Goal: Complete application form: Complete application form

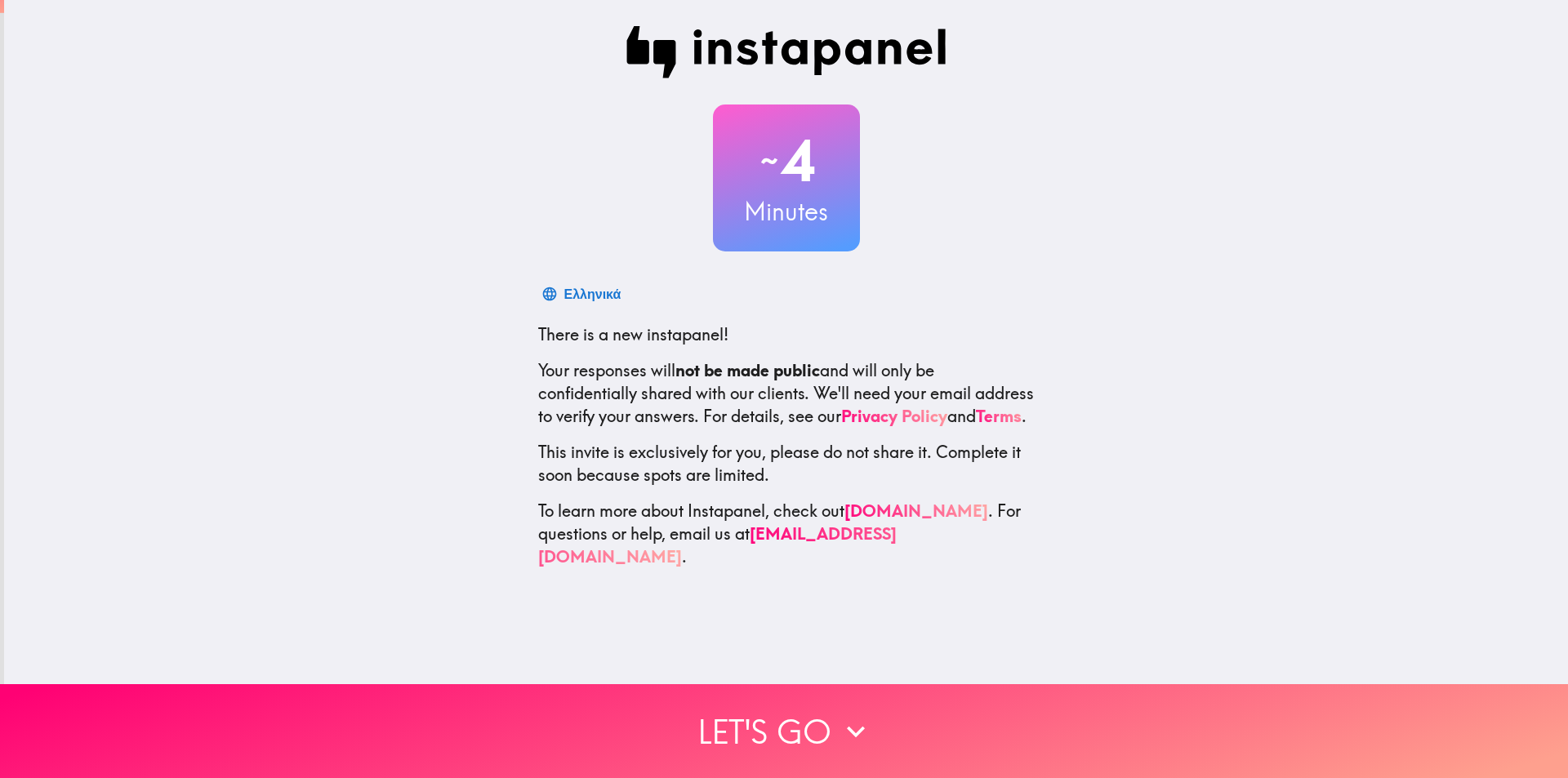
click at [780, 722] on button "Let's go" at bounding box center [784, 731] width 1568 height 94
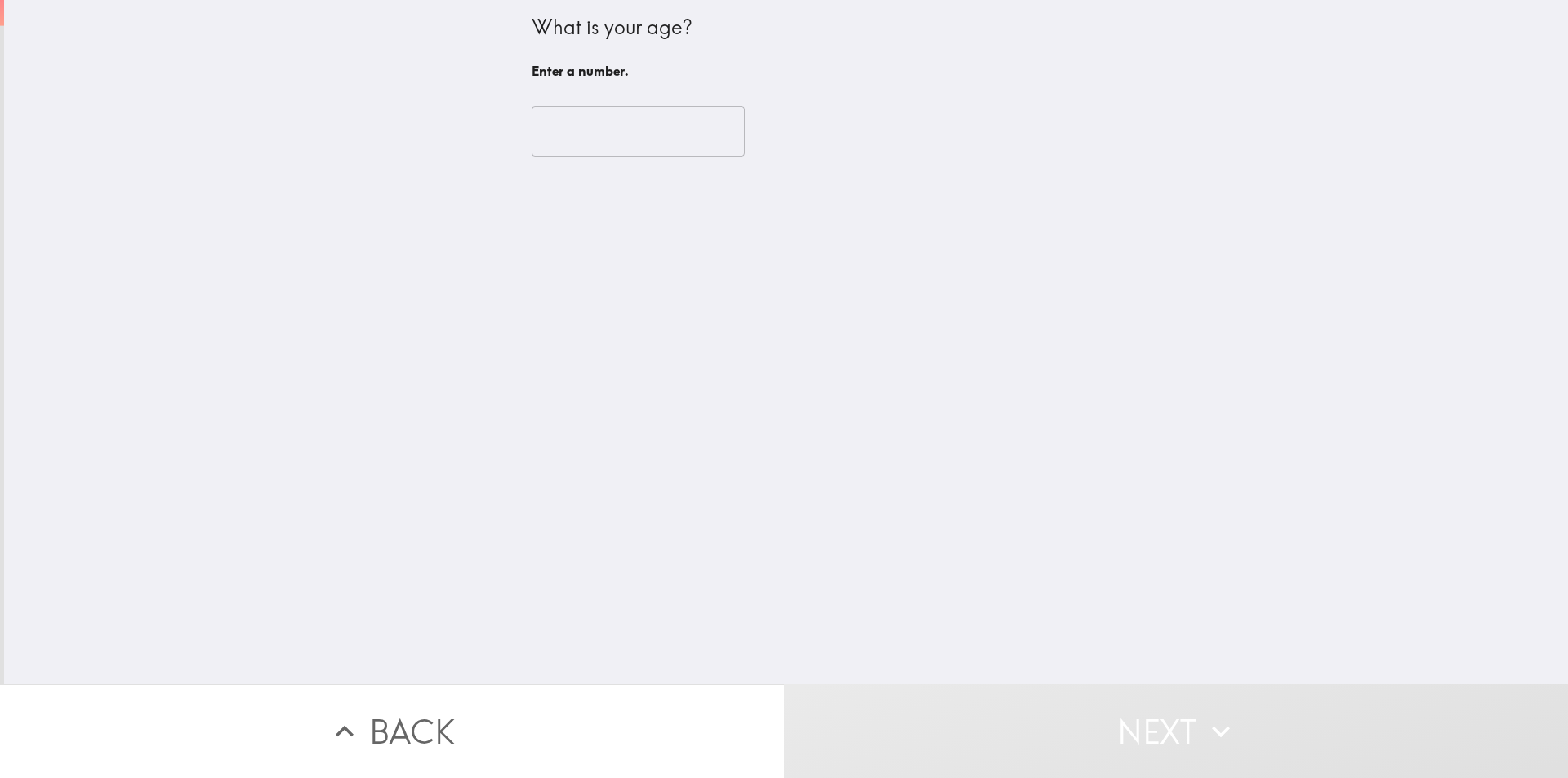
click at [560, 125] on input "number" at bounding box center [638, 131] width 213 height 50
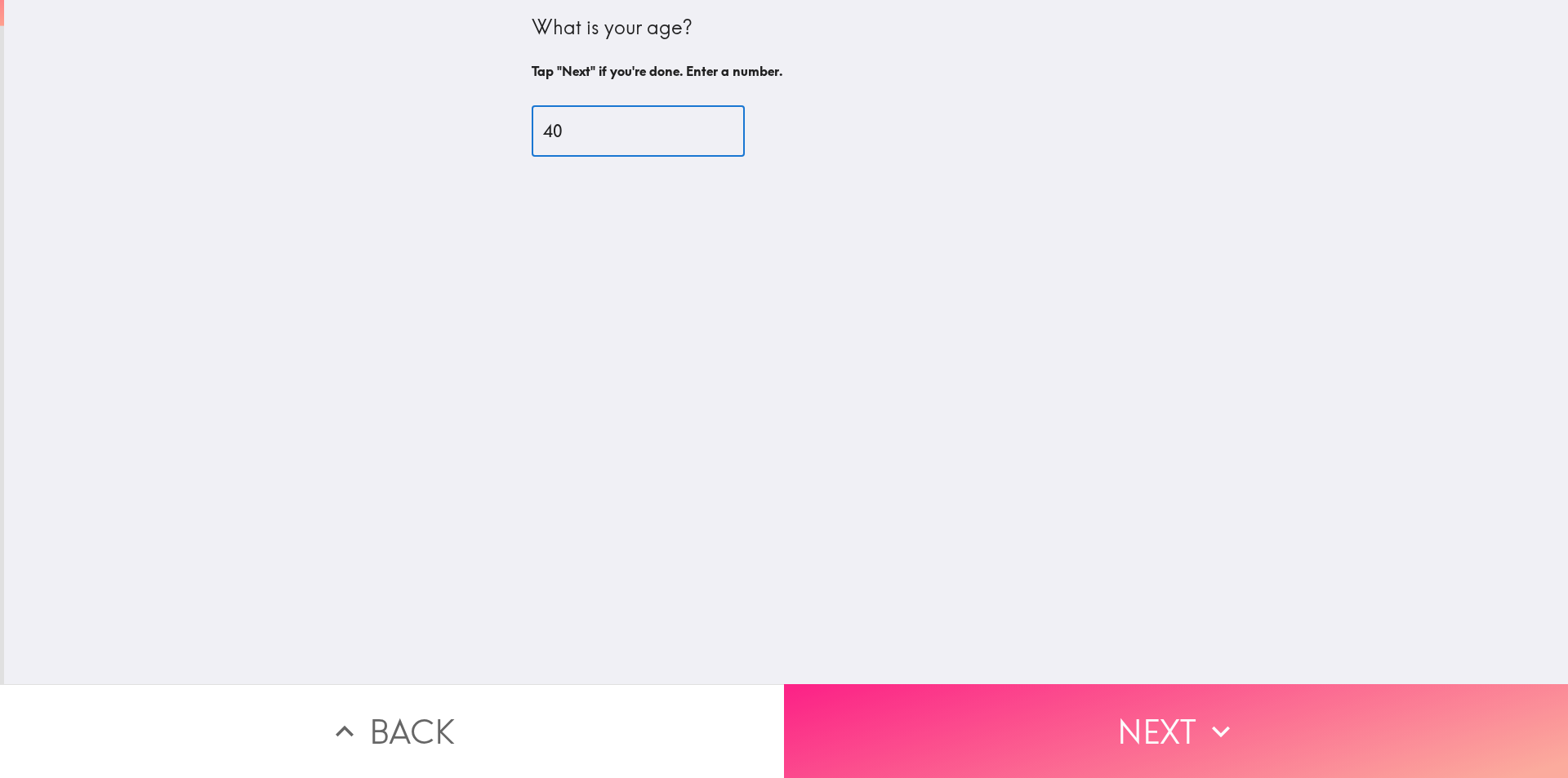
type input "40"
click at [1031, 704] on button "Next" at bounding box center [1176, 731] width 784 height 94
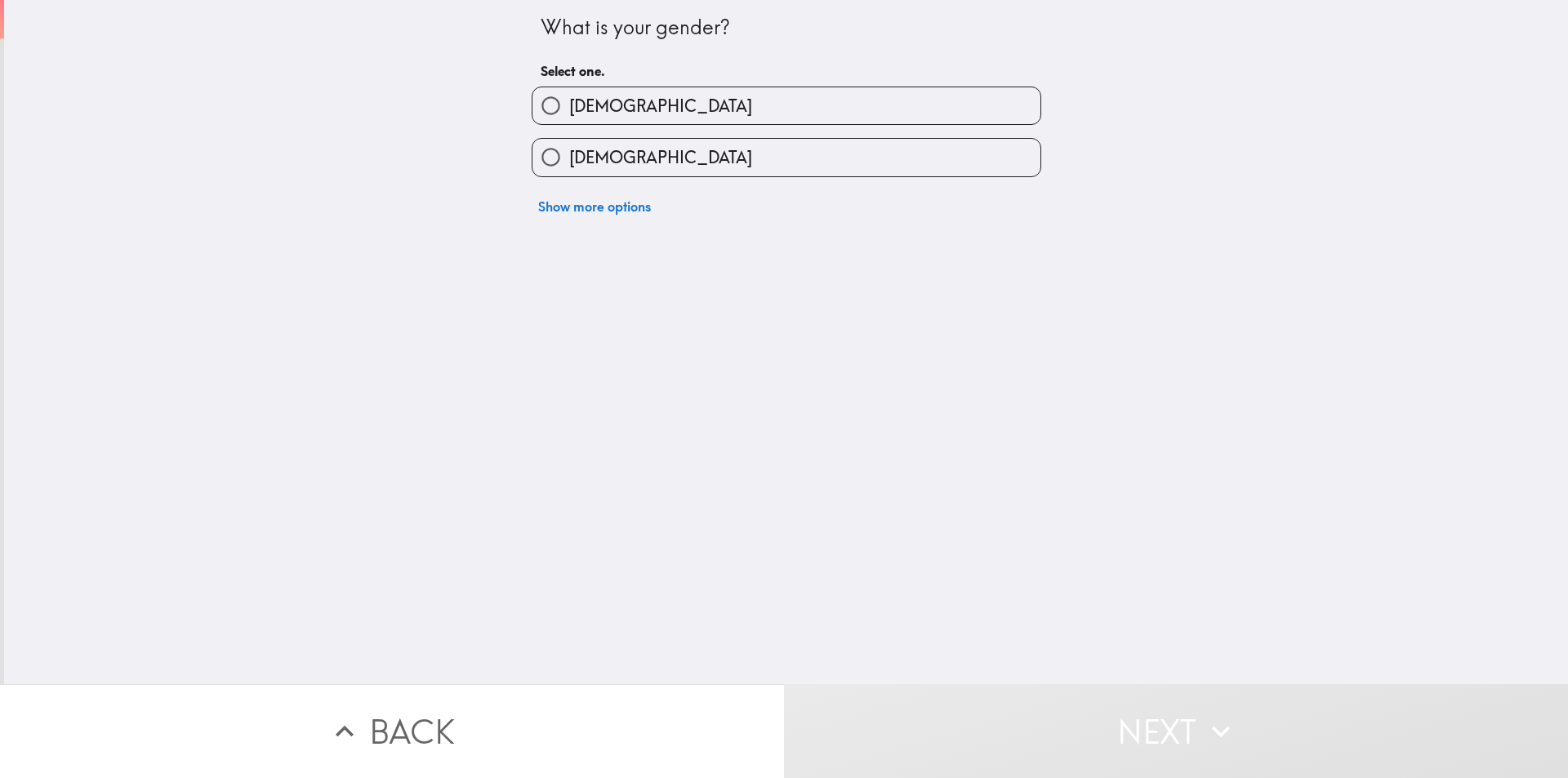
click at [573, 154] on span "[DEMOGRAPHIC_DATA]" at bounding box center [661, 157] width 183 height 23
click at [569, 154] on input "[DEMOGRAPHIC_DATA]" at bounding box center [550, 157] width 37 height 37
radio input "true"
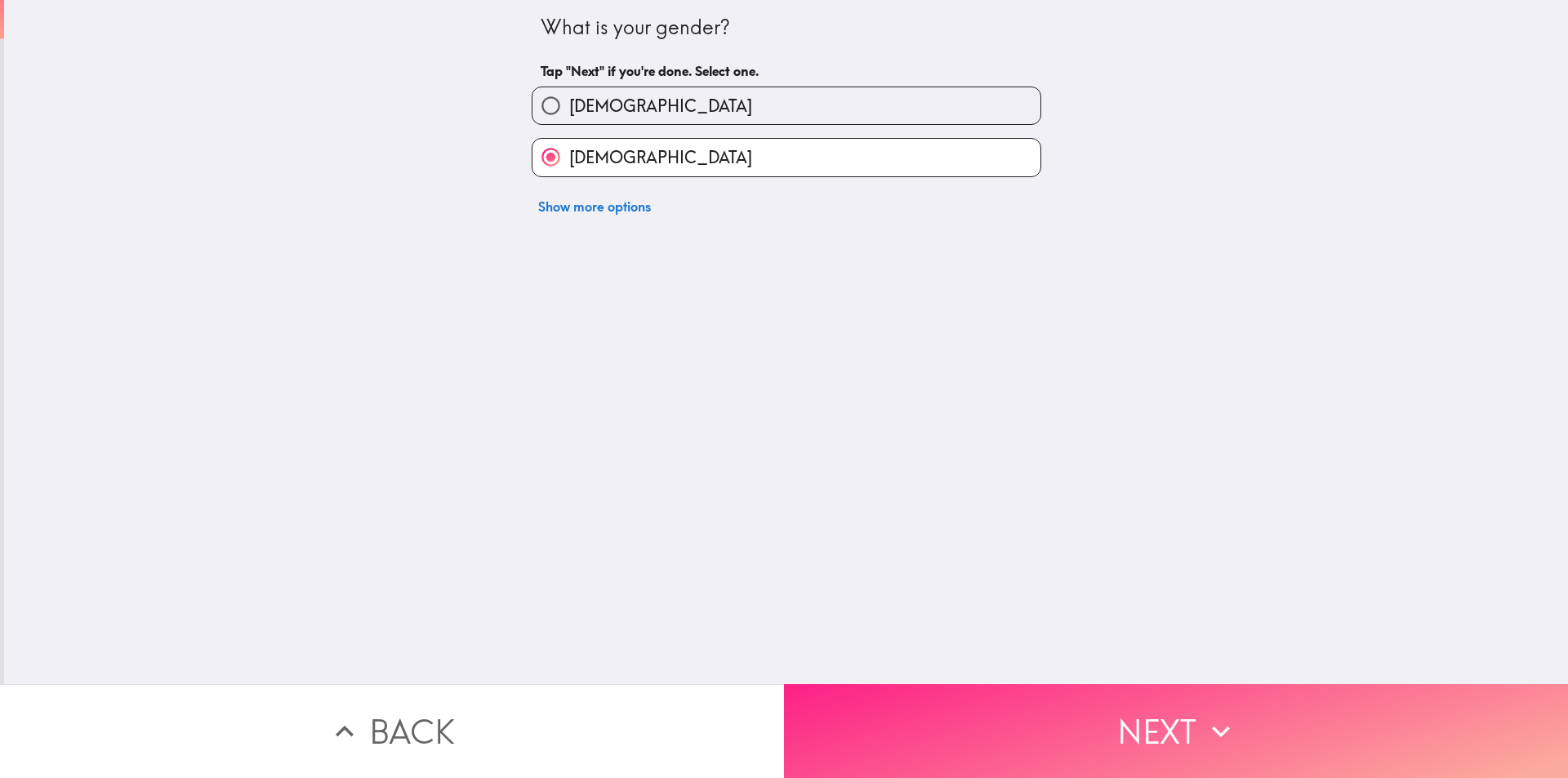
click at [1090, 727] on button "Next" at bounding box center [1176, 731] width 784 height 94
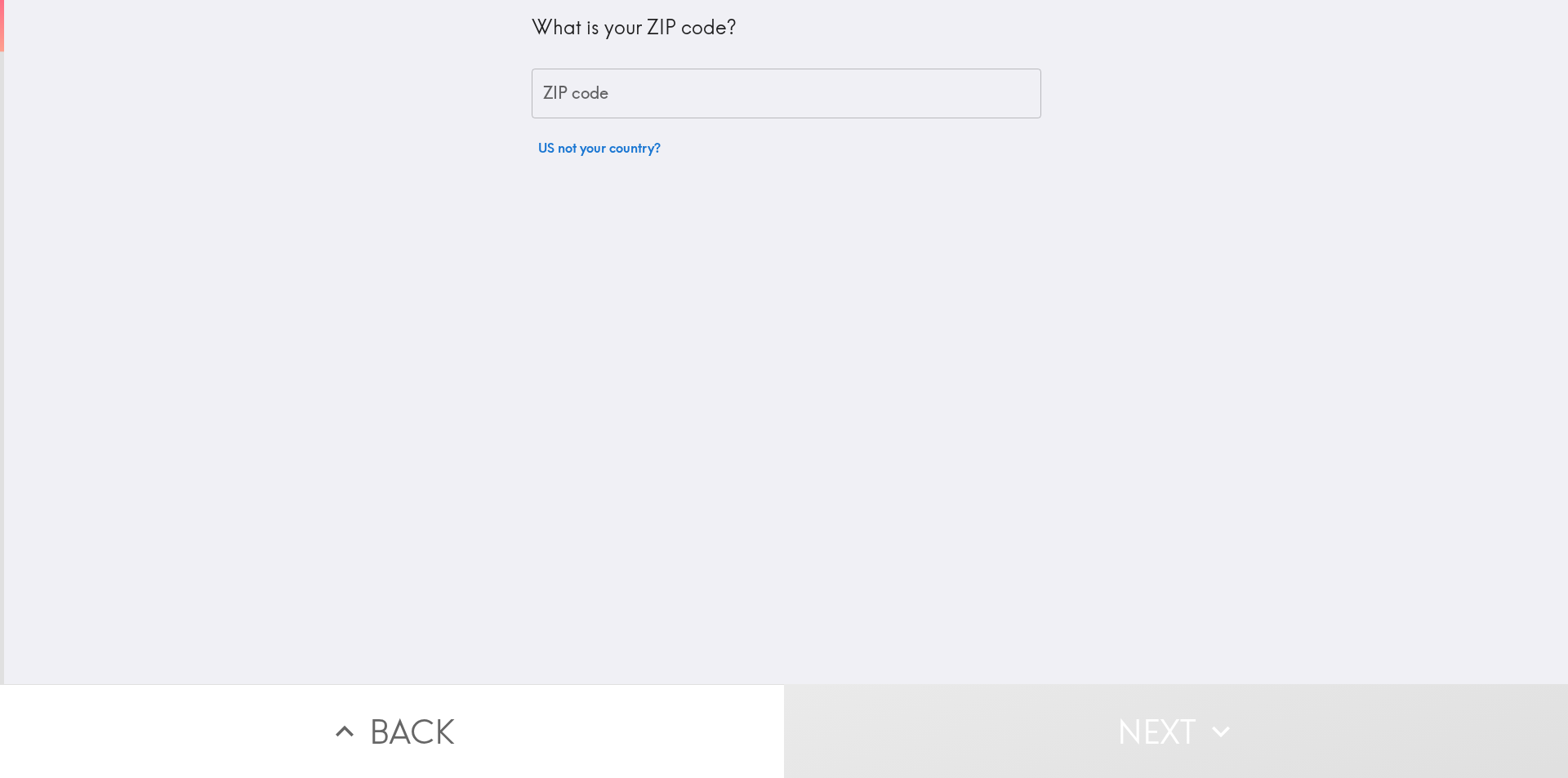
click at [559, 91] on input "ZIP code" at bounding box center [786, 93] width 509 height 50
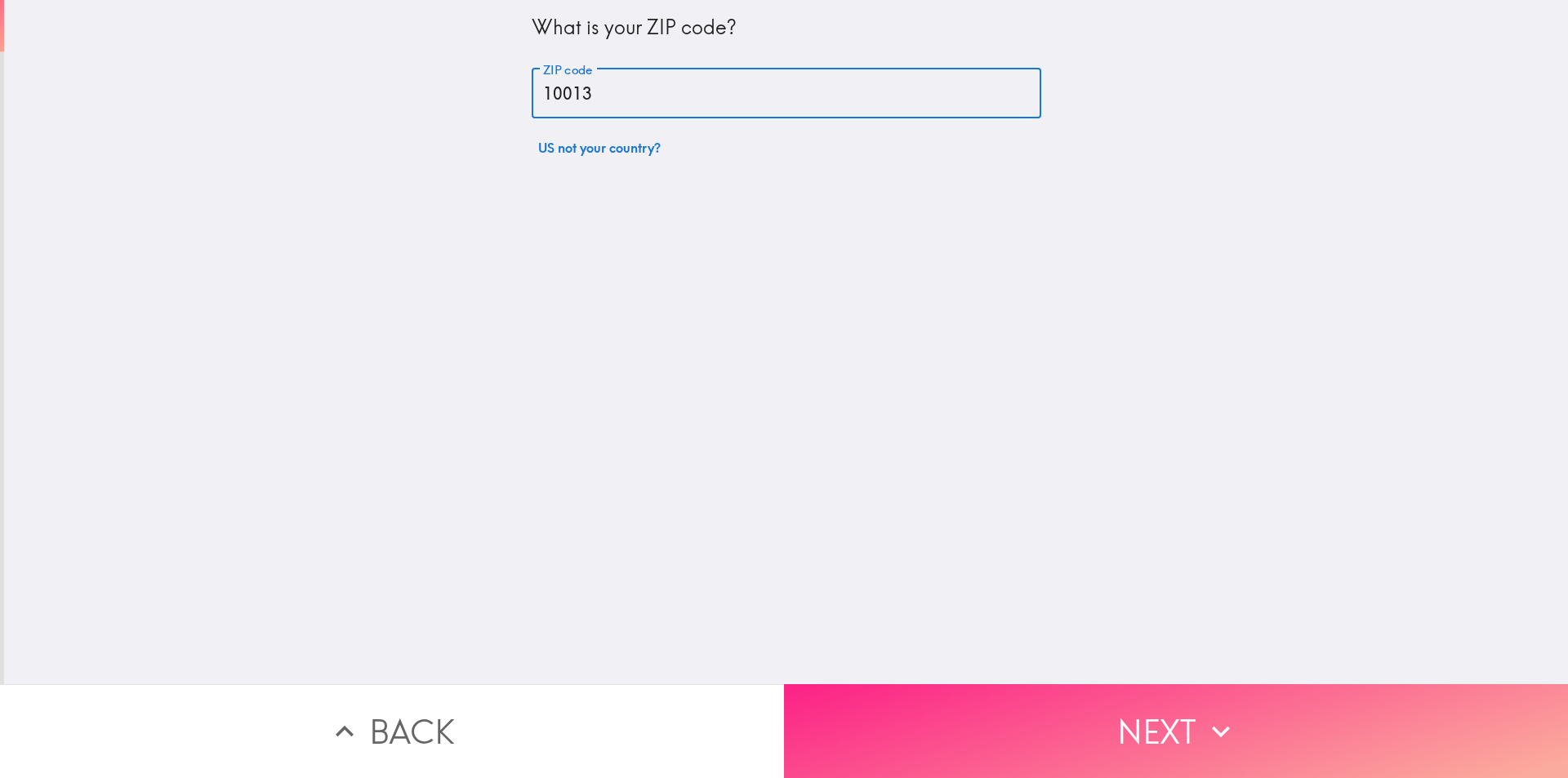
type input "10013"
click at [980, 722] on button "Next" at bounding box center [1176, 731] width 784 height 94
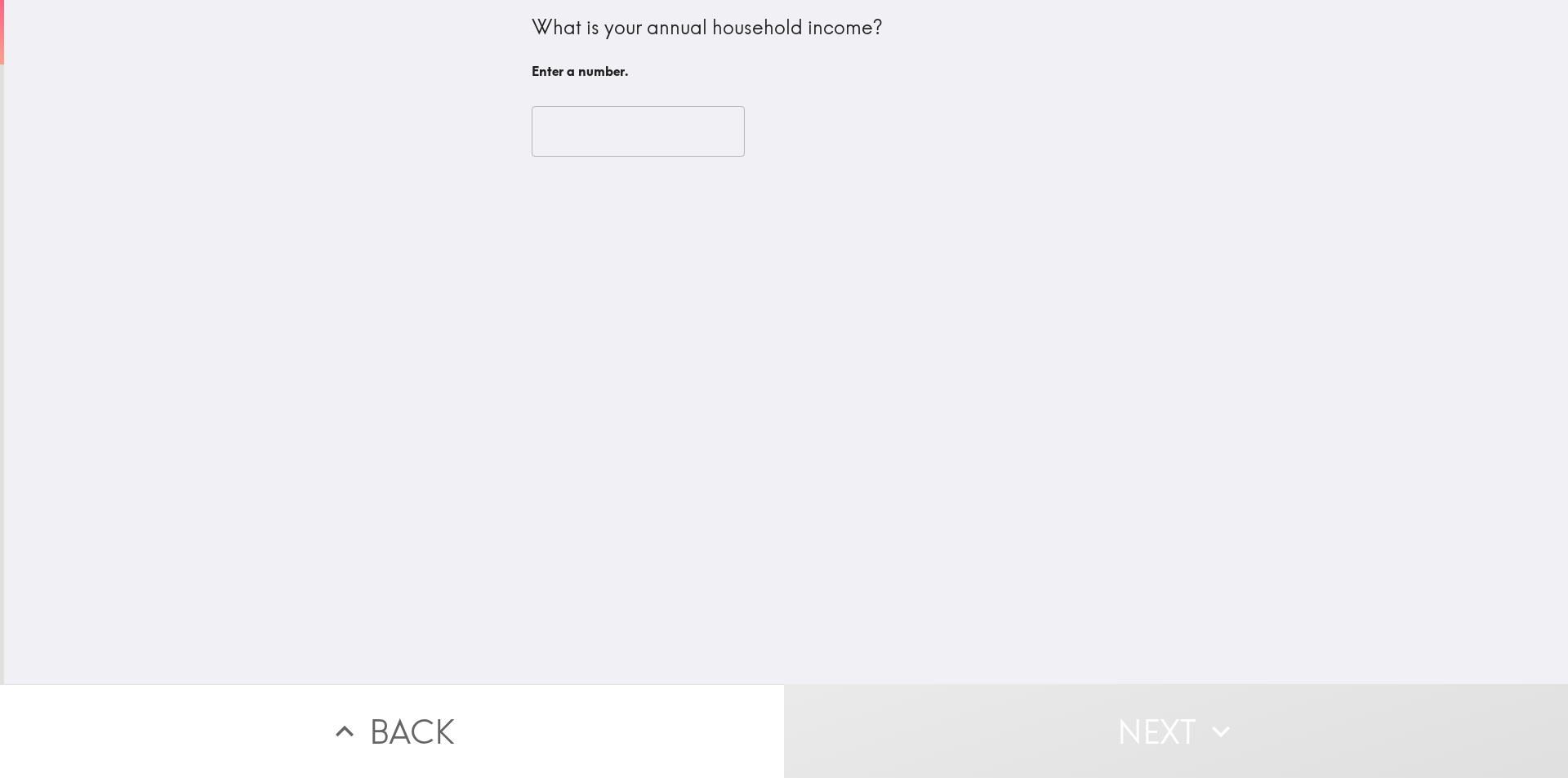
click at [543, 127] on input "number" at bounding box center [638, 131] width 213 height 50
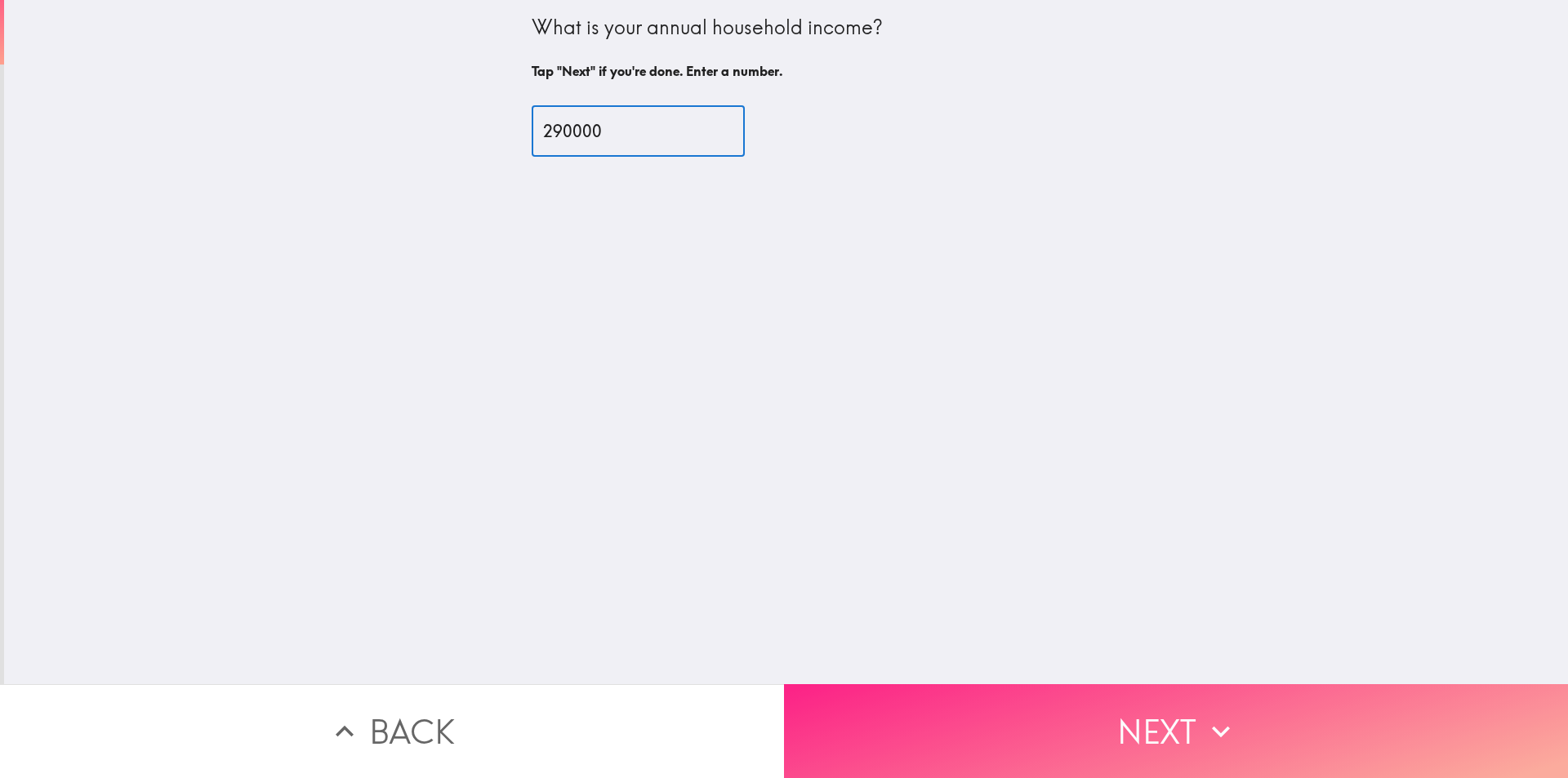
type input "290000"
click at [1075, 742] on button "Next" at bounding box center [1176, 731] width 784 height 94
